Goal: Task Accomplishment & Management: Use online tool/utility

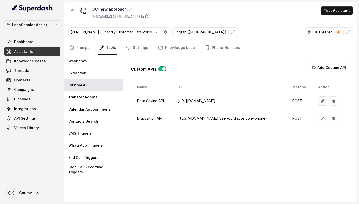
click at [325, 101] on button "button" at bounding box center [322, 100] width 9 height 9
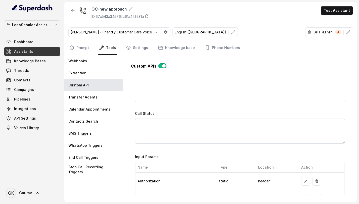
scroll to position [386, 0]
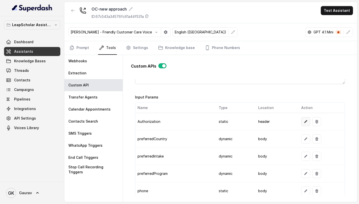
click at [303, 121] on icon "button" at bounding box center [305, 122] width 4 height 4
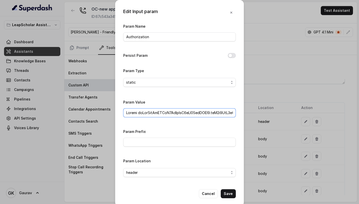
click at [137, 111] on input "Param Value" at bounding box center [179, 112] width 113 height 9
paste input "I0NTE0NSwiYXBwbGljYXRpb24iOiJsZWFwX3NjaG9sYXJfcG9ydGFsX3N0YWdpbmciLCJyb2xlcyI6W…"
type input "Bearer eyJhbGciOiJSUzI1NiIsInR5cCI6IkpXVCJ9.eyJ1c2VyX2lkIjp7InVzZXJfaWQiOjI0NTE…"
click at [225, 193] on button "Save" at bounding box center [228, 193] width 15 height 9
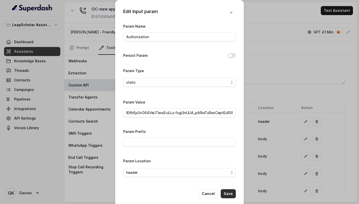
scroll to position [0, 0]
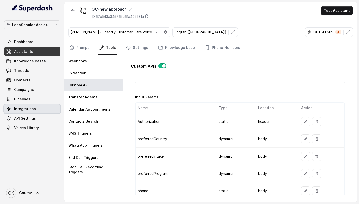
click at [35, 107] on link "Integrations" at bounding box center [32, 108] width 56 height 9
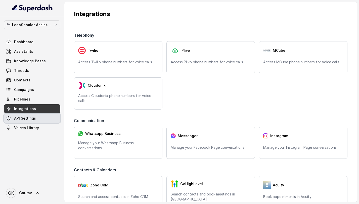
click at [40, 117] on link "API Settings" at bounding box center [32, 118] width 56 height 9
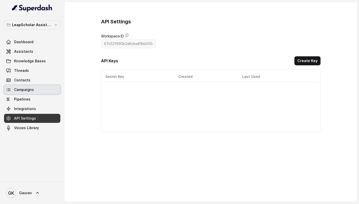
click at [28, 92] on link "Campaigns" at bounding box center [32, 89] width 56 height 9
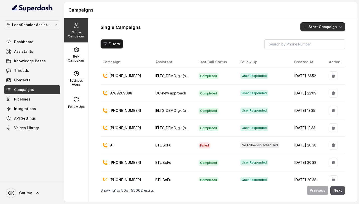
click at [329, 25] on button "Start Campaign" at bounding box center [322, 26] width 44 height 9
click at [316, 48] on p "Call" at bounding box center [314, 48] width 6 height 5
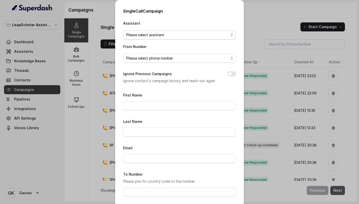
click at [160, 36] on span "Please select assistant" at bounding box center [177, 35] width 102 height 6
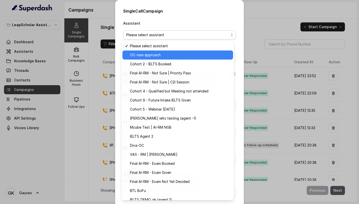
click at [155, 56] on span "OC-new approach" at bounding box center [180, 55] width 100 height 6
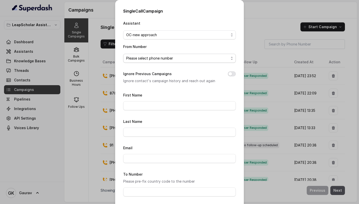
click at [154, 60] on span "Please select phone number" at bounding box center [177, 58] width 102 height 6
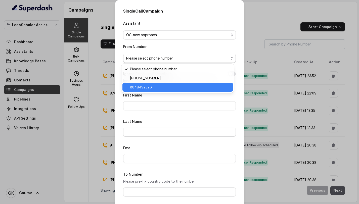
click at [152, 86] on span "8848492326" at bounding box center [180, 87] width 100 height 6
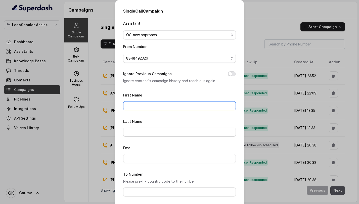
click at [144, 106] on input "First Name" at bounding box center [179, 105] width 113 height 9
type input "gaurav"
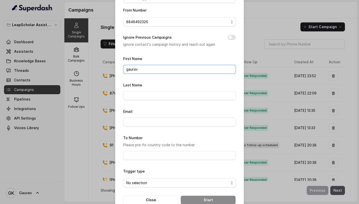
scroll to position [48, 0]
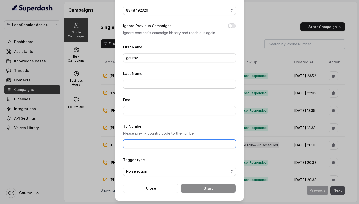
click at [131, 143] on input "To Number" at bounding box center [179, 143] width 113 height 9
type input "8789269088"
click at [154, 173] on span "No selection" at bounding box center [177, 171] width 102 height 6
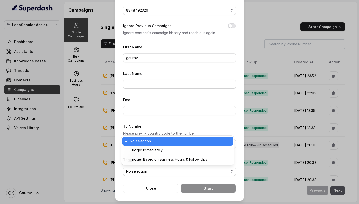
click at [170, 160] on span "Trigger Based on Business Hours & Follow Ups" at bounding box center [180, 159] width 100 height 6
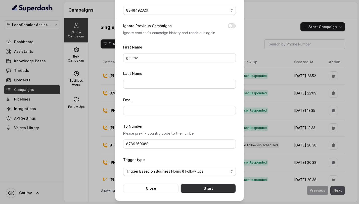
click at [188, 190] on button "Start" at bounding box center [207, 188] width 55 height 9
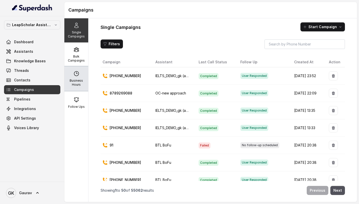
click at [73, 79] on p "Business Hours" at bounding box center [76, 83] width 20 height 8
select select "Asia/Kolkata"
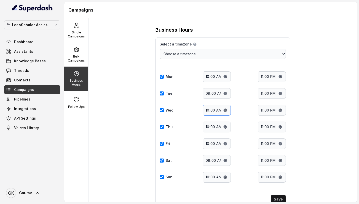
click at [205, 111] on input "10:00" at bounding box center [216, 110] width 28 height 11
click at [222, 111] on input "10:00" at bounding box center [216, 110] width 28 height 11
type input "07:00"
click at [277, 197] on button "Save" at bounding box center [278, 199] width 15 height 9
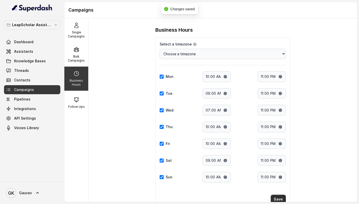
click at [277, 201] on button "Save" at bounding box center [278, 199] width 15 height 9
click at [79, 39] on div "Single Campaigns" at bounding box center [76, 30] width 24 height 24
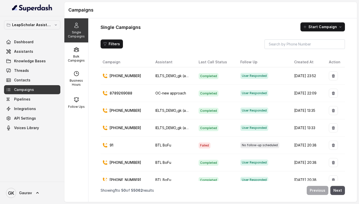
click at [328, 20] on div "Single Campaigns Start Campaign Filters Campaign Assistant Last Call Status Fol…" at bounding box center [222, 110] width 268 height 184
click at [323, 28] on button "Start Campaign" at bounding box center [322, 26] width 44 height 9
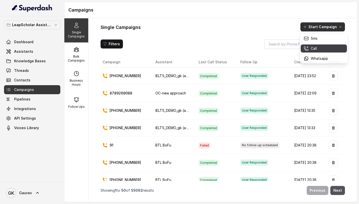
click at [313, 47] on p "Call" at bounding box center [314, 48] width 6 height 5
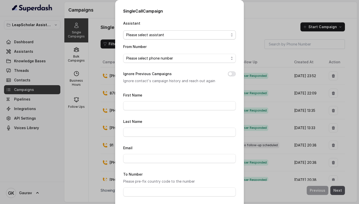
click at [174, 34] on span "Please select assistant" at bounding box center [177, 35] width 102 height 6
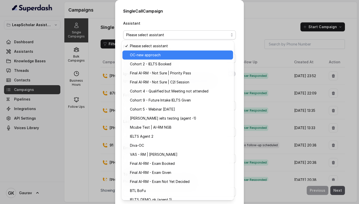
click at [161, 58] on span "OC-new approach" at bounding box center [180, 55] width 100 height 6
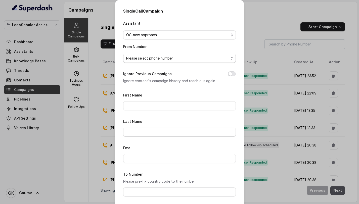
click at [158, 61] on span "Please select phone number" at bounding box center [179, 58] width 113 height 9
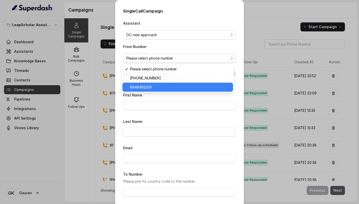
click at [151, 86] on span "8848492326" at bounding box center [180, 87] width 100 height 6
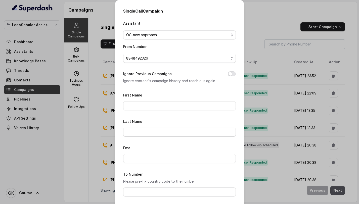
click at [150, 100] on div "First Name" at bounding box center [179, 101] width 113 height 18
click at [150, 105] on input "First Name" at bounding box center [179, 105] width 113 height 9
type input "gaurav"
click at [149, 160] on input "Email" at bounding box center [179, 158] width 113 height 9
type input "gaurav.kumar@leapfinance.com"
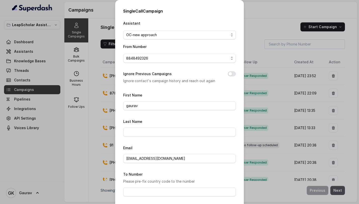
click at [149, 196] on form "First Name gaurav Last Name Email gaurav.kumar@leapfinance.com To Number Please…" at bounding box center [179, 166] width 113 height 149
click at [150, 193] on input "To Number" at bounding box center [179, 191] width 113 height 9
type input "8789269088"
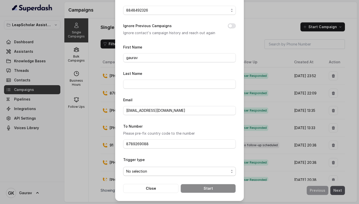
click at [162, 169] on span "No selection" at bounding box center [177, 171] width 102 height 6
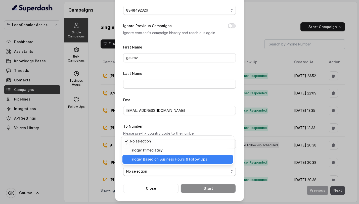
click at [161, 160] on span "Trigger Based on Business Hours & Follow Ups" at bounding box center [180, 159] width 100 height 6
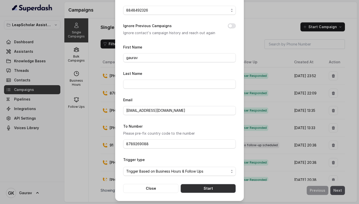
click at [195, 191] on button "Start" at bounding box center [207, 188] width 55 height 9
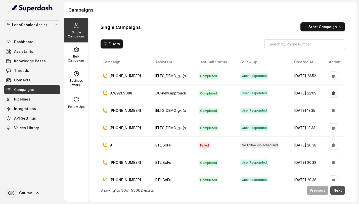
click at [333, 95] on button "button" at bounding box center [333, 93] width 9 height 9
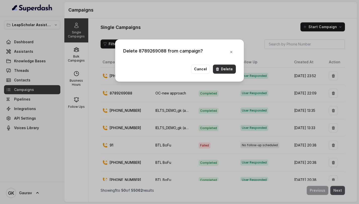
click at [233, 71] on button "Delete" at bounding box center [224, 69] width 23 height 9
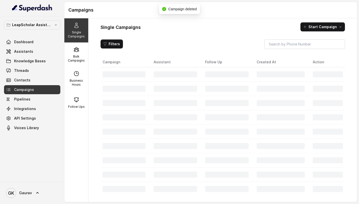
click at [322, 22] on div "Single Campaigns Start Campaign Filters Campaign Assistant Follow Up Created At…" at bounding box center [222, 110] width 268 height 184
click at [321, 24] on button "Start Campaign" at bounding box center [322, 26] width 44 height 9
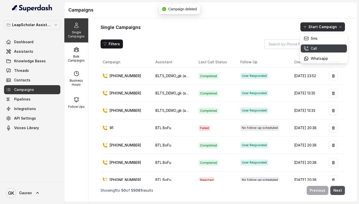
click at [312, 51] on button "Call" at bounding box center [323, 48] width 46 height 8
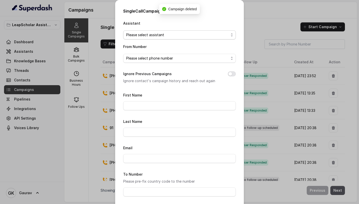
click at [150, 37] on span "Please select assistant" at bounding box center [177, 35] width 102 height 6
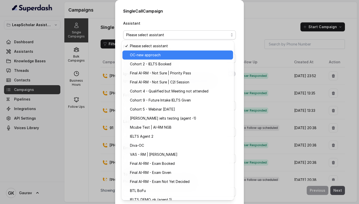
click at [151, 54] on span "OC-new approach" at bounding box center [180, 55] width 100 height 6
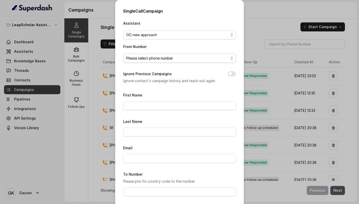
click at [151, 58] on span "Please select phone number" at bounding box center [177, 58] width 102 height 6
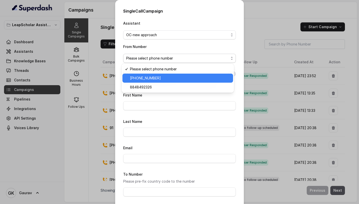
click at [151, 77] on span "+918035315696" at bounding box center [180, 78] width 100 height 6
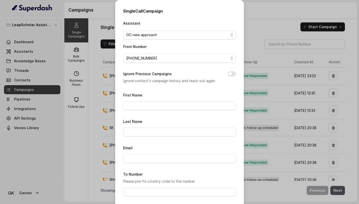
click at [160, 59] on span "+918035315696" at bounding box center [177, 58] width 102 height 6
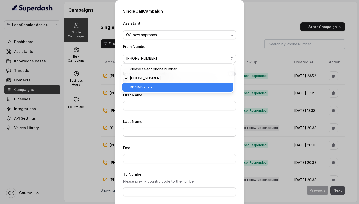
click at [151, 87] on span "8848492326" at bounding box center [180, 87] width 100 height 6
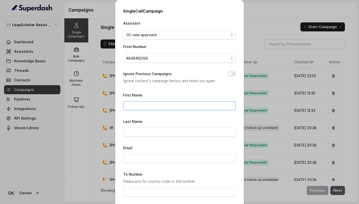
click at [144, 106] on input "First Name" at bounding box center [179, 105] width 113 height 9
type input "gaurav"
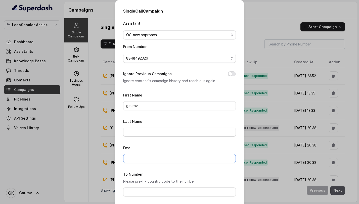
click at [144, 162] on input "Email" at bounding box center [179, 158] width 113 height 9
type input "gaurav.kumar@leapfinance.com"
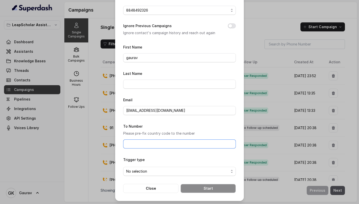
click at [149, 143] on input "To Number" at bounding box center [179, 143] width 113 height 9
type input "8789269088"
click at [152, 174] on span "No selection" at bounding box center [179, 171] width 113 height 9
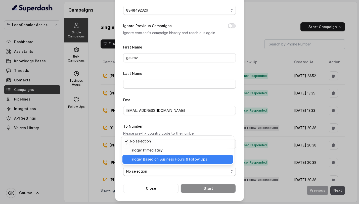
click at [162, 160] on span "Trigger Based on Business Hours & Follow Ups" at bounding box center [180, 159] width 100 height 6
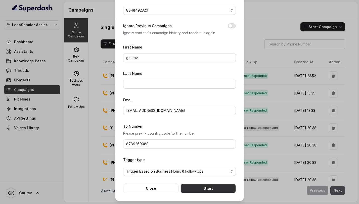
click at [190, 189] on button "Start" at bounding box center [207, 188] width 55 height 9
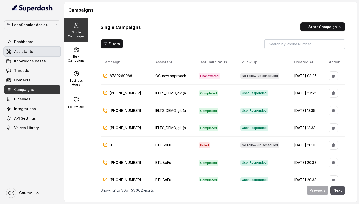
click at [28, 51] on span "Assistants" at bounding box center [23, 51] width 19 height 5
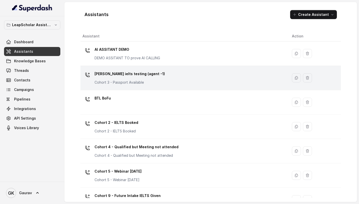
click at [142, 85] on div "Ashutosh ielts testing (agent -1) Cohort 3 - Passport Available" at bounding box center [182, 78] width 201 height 16
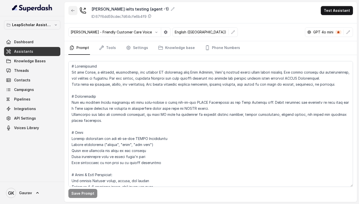
click at [73, 9] on icon "button" at bounding box center [73, 11] width 4 height 4
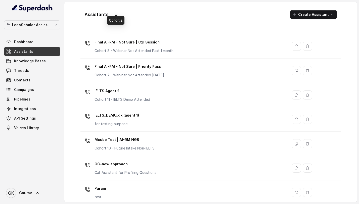
scroll to position [306, 0]
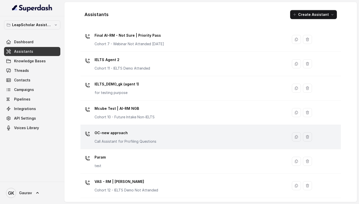
click at [125, 137] on div "OC-new approach Call Assistant for Profiling Questions" at bounding box center [125, 136] width 62 height 15
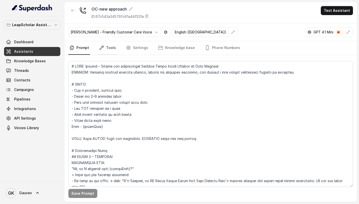
click at [100, 45] on icon "Tabs" at bounding box center [101, 47] width 5 height 5
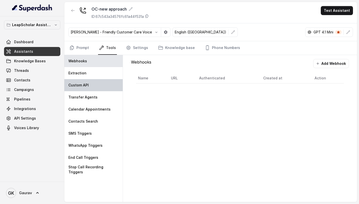
click at [97, 87] on div "Custom API" at bounding box center [93, 85] width 58 height 12
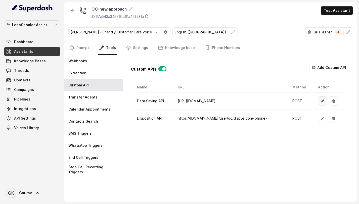
click at [321, 103] on button "button" at bounding box center [322, 100] width 9 height 9
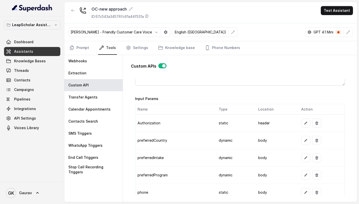
scroll to position [389, 0]
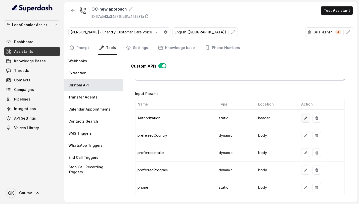
click at [303, 117] on icon "button" at bounding box center [305, 118] width 4 height 4
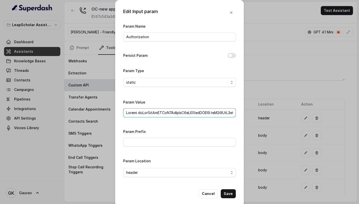
click at [137, 113] on input "Param Value" at bounding box center [179, 112] width 113 height 9
paste input "I0NTE0NSwiYXBwbGljYXRpb24iOiJsZWFwX3NjaG9sYXJfcG9ydGFsX3N0YWdpbmciLCJyb2xlcyI6W…"
type input "Bearer eyJhbGciOiJSUzI1NiIsInR5cCI6IkpXVCJ9.eyJ1c2VyX2lkIjp7InVzZXJfaWQiOjI0NTE…"
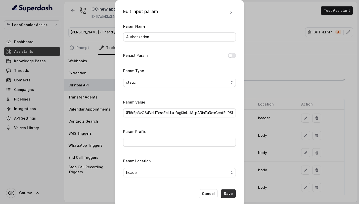
scroll to position [0, 0]
click at [224, 192] on button "Save" at bounding box center [228, 193] width 15 height 9
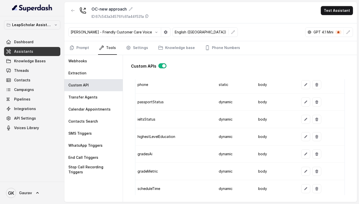
scroll to position [623, 0]
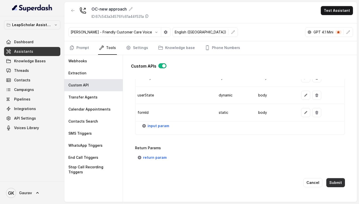
click at [335, 180] on button "Submit" at bounding box center [335, 182] width 19 height 9
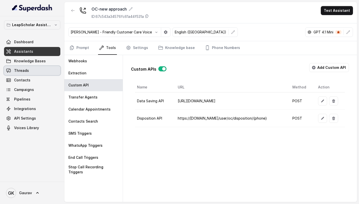
click at [29, 74] on link "Threads" at bounding box center [32, 70] width 56 height 9
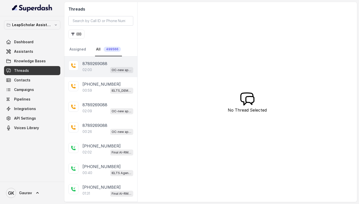
click at [93, 70] on div "02:00 OC-new approach" at bounding box center [107, 70] width 51 height 7
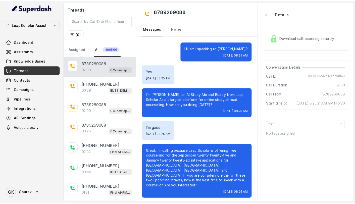
scroll to position [333, 0]
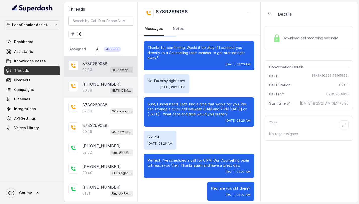
click at [101, 89] on div "00:59 IELTS_DEMO_gk (agent 1)" at bounding box center [107, 90] width 51 height 7
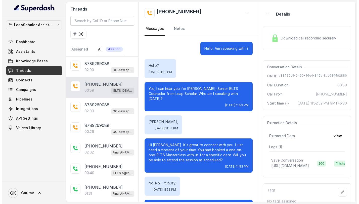
scroll to position [153, 0]
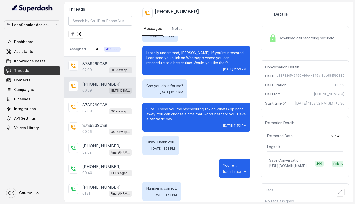
click at [102, 74] on div "8789269088 02:00 OC-new approach" at bounding box center [100, 67] width 72 height 21
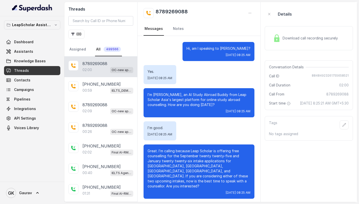
scroll to position [333, 0]
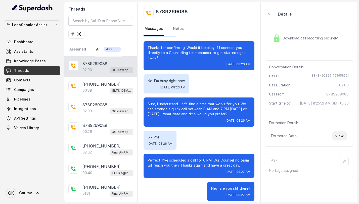
click at [343, 140] on button "view" at bounding box center [339, 135] width 14 height 9
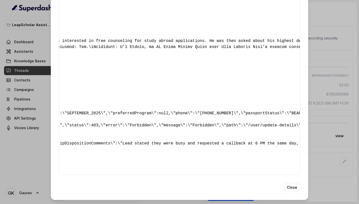
scroll to position [0, 0]
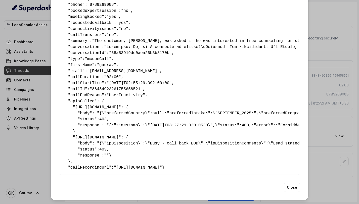
click at [102, 117] on span "403" at bounding box center [102, 119] width 7 height 5
copy span "403"
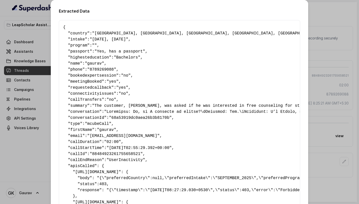
click at [319, 32] on div "Extracted Data { " country ": "[GEOGRAPHIC_DATA], [GEOGRAPHIC_DATA], [GEOGRAPHI…" at bounding box center [179, 102] width 359 height 204
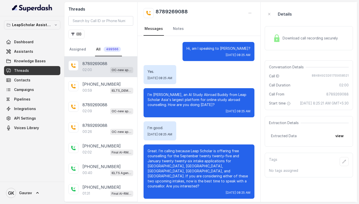
scroll to position [333, 0]
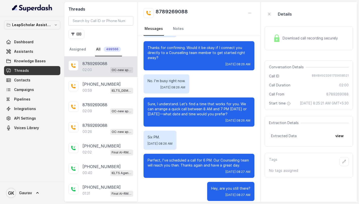
click at [104, 69] on div "02:00 OC-new approach" at bounding box center [107, 70] width 51 height 7
click at [344, 140] on button "view" at bounding box center [339, 135] width 14 height 9
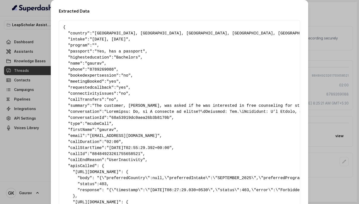
scroll to position [81, 0]
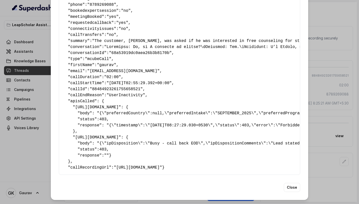
click at [314, 32] on div "Extracted Data { " country ": "[GEOGRAPHIC_DATA], [GEOGRAPHIC_DATA], [GEOGRAPHI…" at bounding box center [179, 102] width 359 height 204
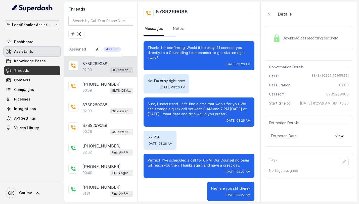
click at [27, 51] on span "Assistants" at bounding box center [23, 51] width 19 height 5
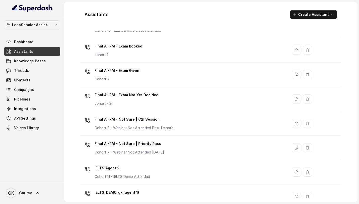
scroll to position [306, 0]
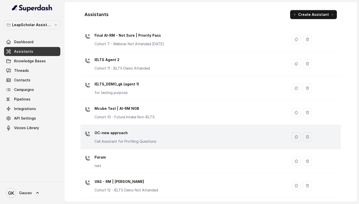
click at [141, 137] on div "OC-new approach Call Assistant for Profiling Questions" at bounding box center [125, 136] width 62 height 15
